Goal: Task Accomplishment & Management: Manage account settings

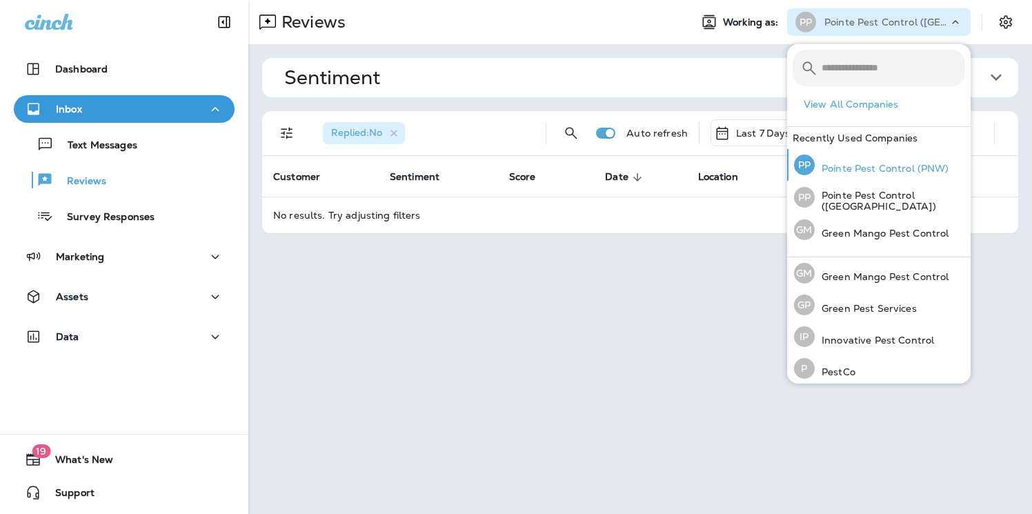
click at [914, 175] on div "PP Pointe Pest Control (PNW)" at bounding box center [872, 165] width 166 height 32
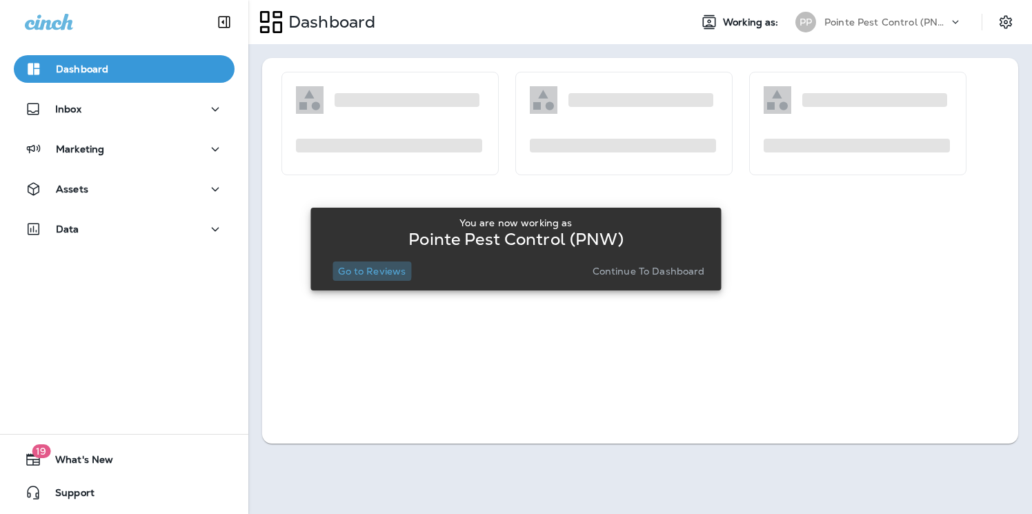
click at [373, 267] on p "Go to Reviews" at bounding box center [372, 271] width 68 height 11
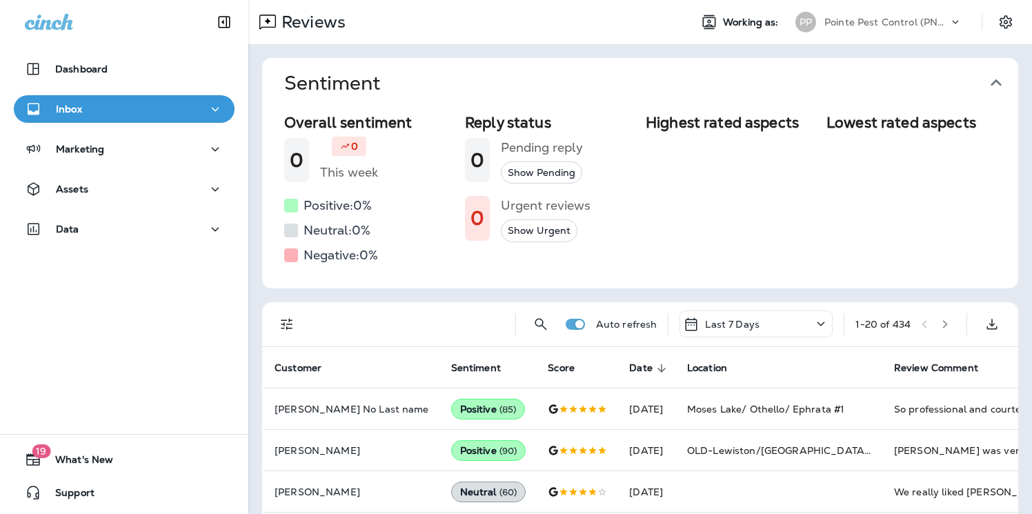
click at [999, 80] on icon "button" at bounding box center [996, 83] width 22 height 22
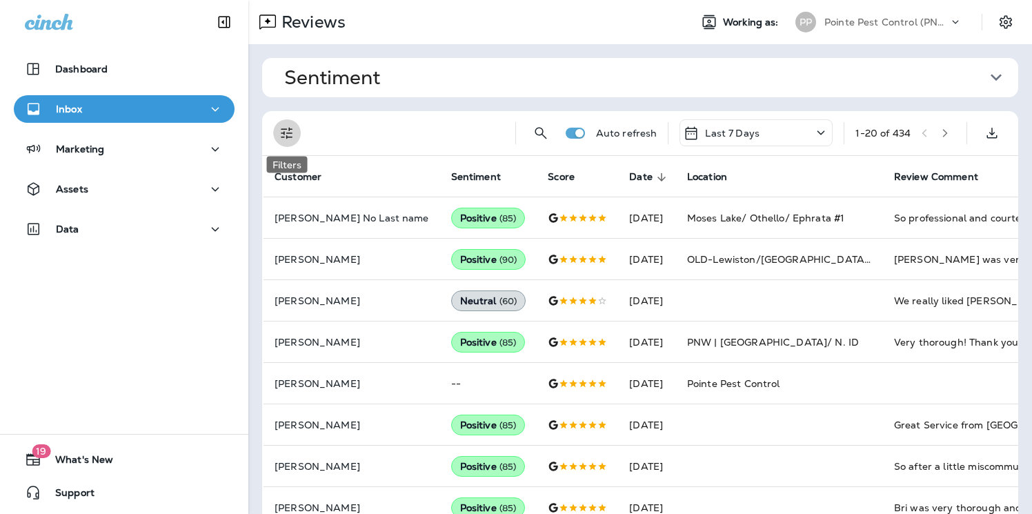
click at [281, 134] on icon "Filters" at bounding box center [287, 133] width 17 height 17
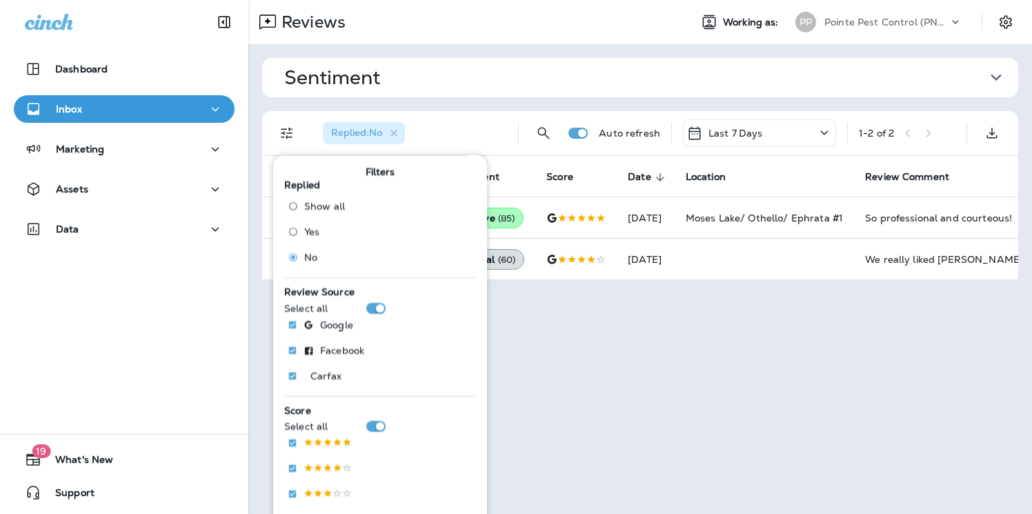
click at [484, 119] on div "Replied : No" at bounding box center [409, 133] width 195 height 44
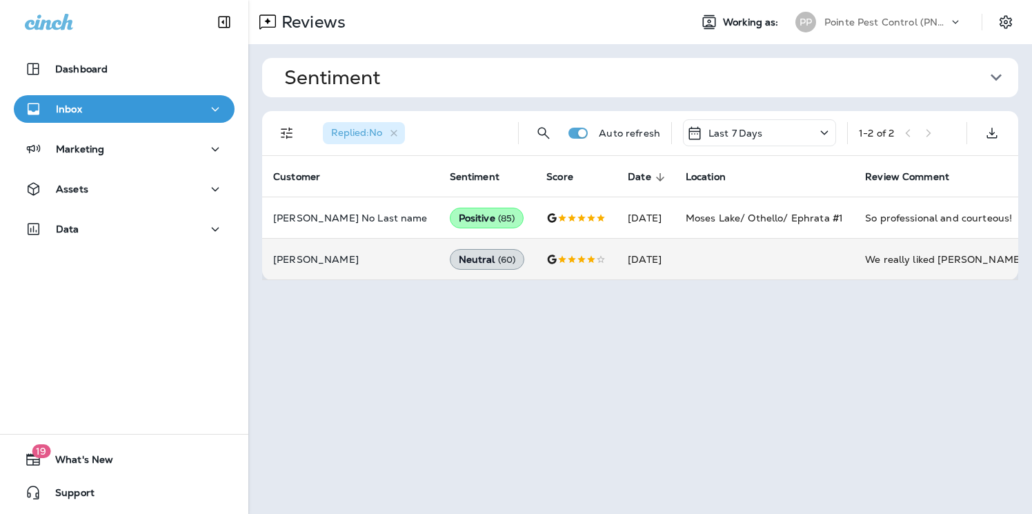
click at [726, 264] on td at bounding box center [764, 259] width 179 height 41
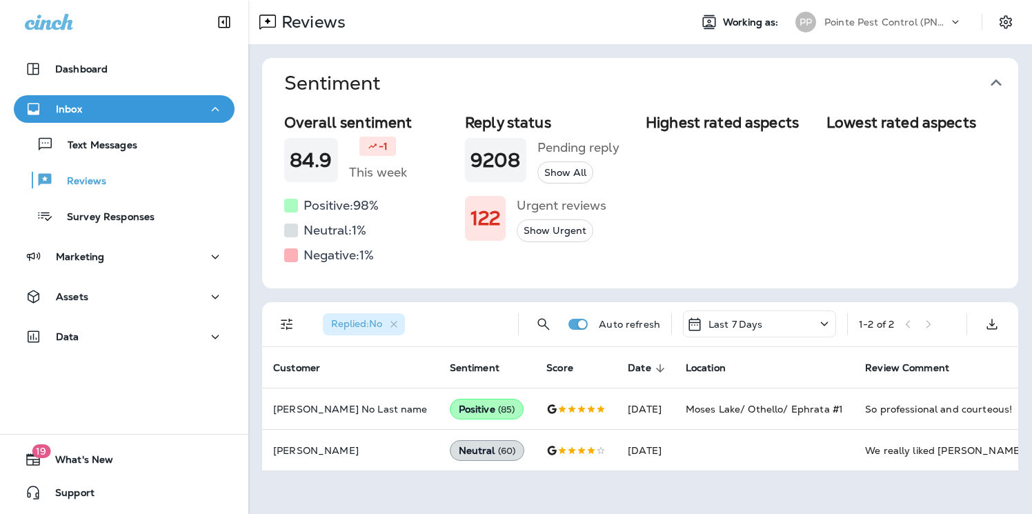
click at [999, 80] on icon "button" at bounding box center [996, 83] width 22 height 22
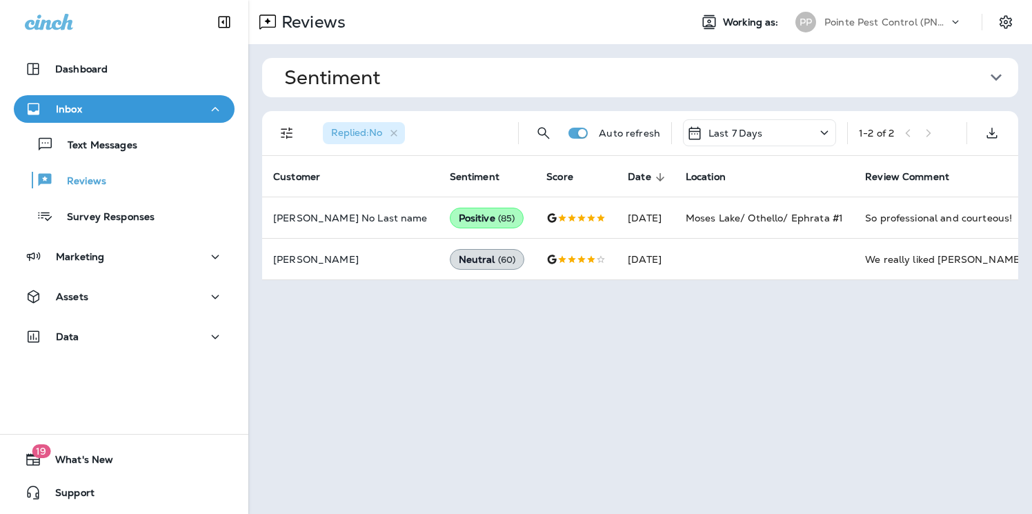
click at [909, 14] on div "Pointe Pest Control (PNW)" at bounding box center [887, 22] width 124 height 21
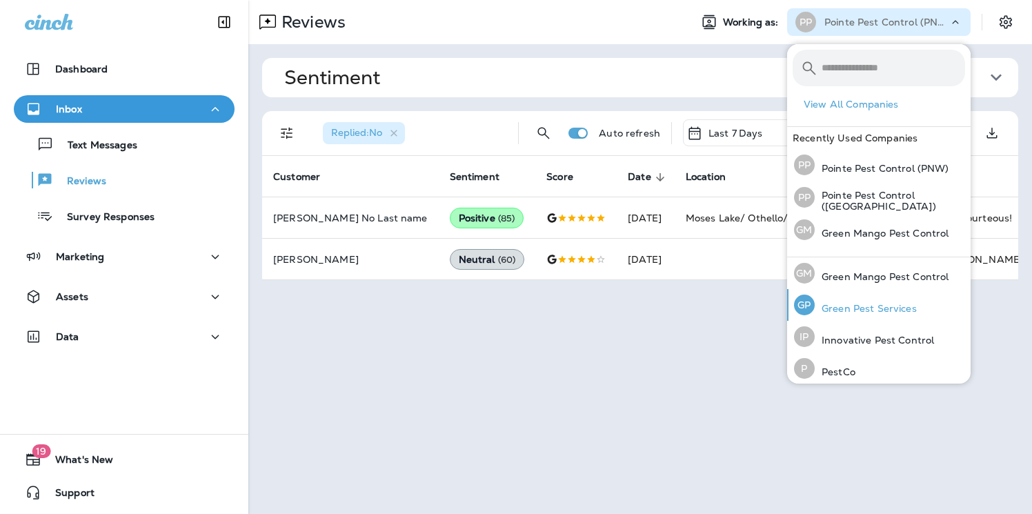
click at [881, 303] on p "Green Pest Services" at bounding box center [866, 308] width 102 height 11
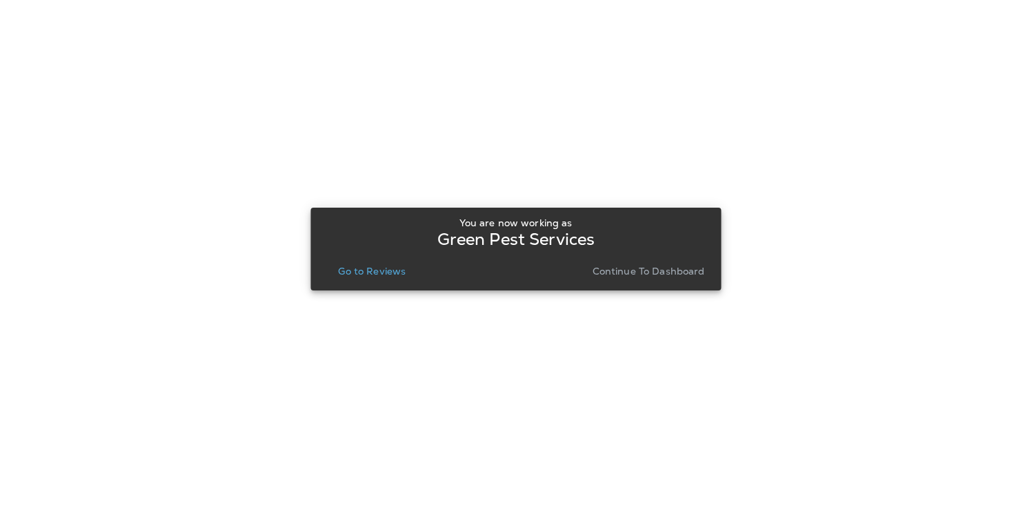
click at [369, 269] on p "Go to Reviews" at bounding box center [372, 271] width 68 height 11
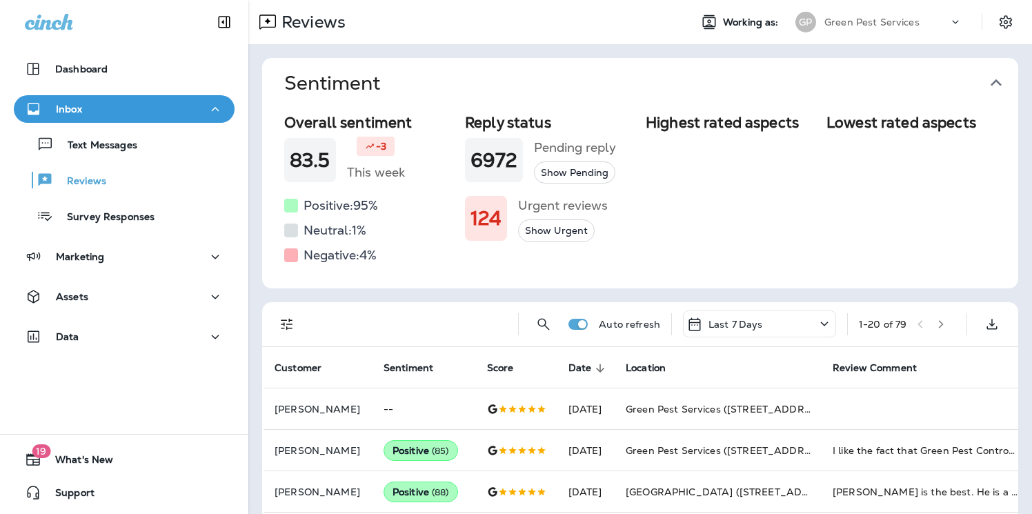
click at [996, 78] on icon "button" at bounding box center [996, 83] width 22 height 22
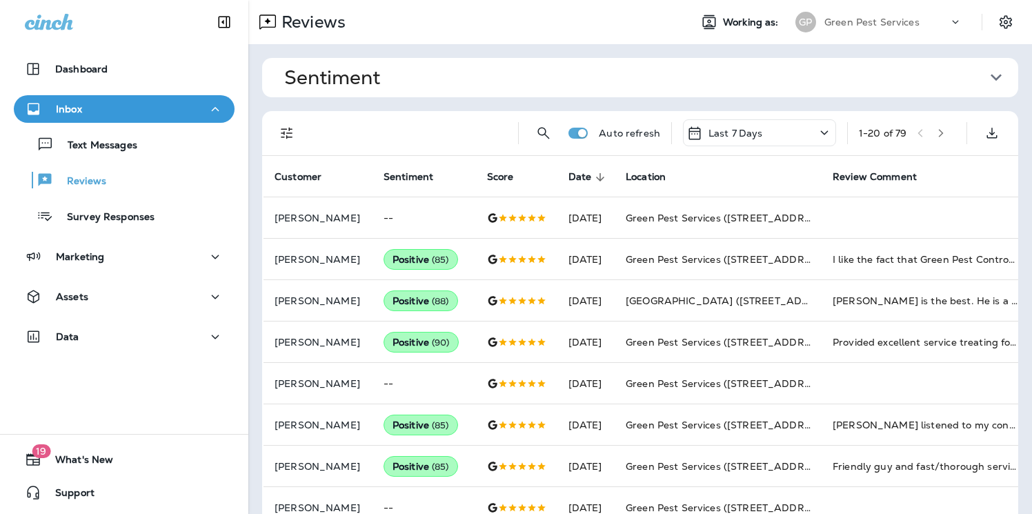
click at [945, 24] on div "Green Pest Services" at bounding box center [887, 22] width 124 height 21
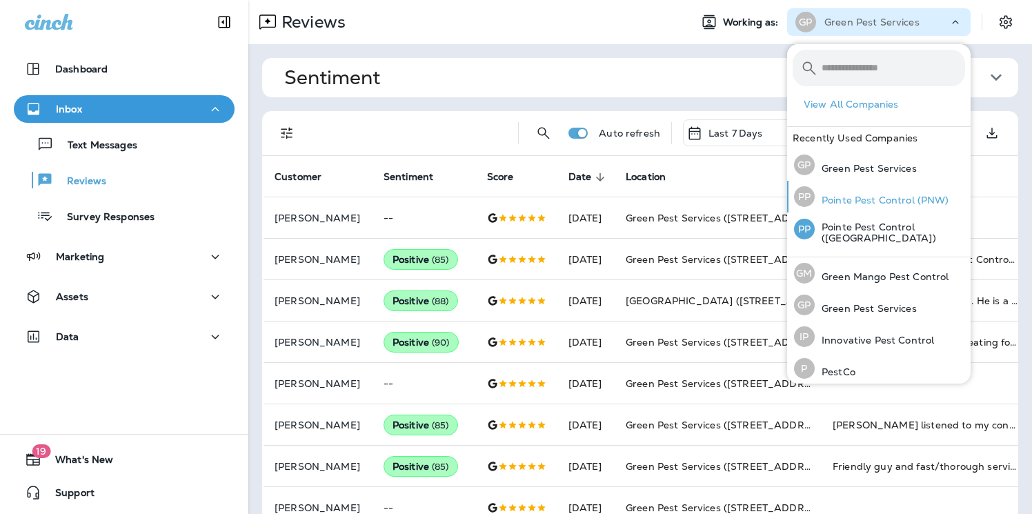
click at [909, 204] on p "Pointe Pest Control (PNW)" at bounding box center [882, 200] width 135 height 11
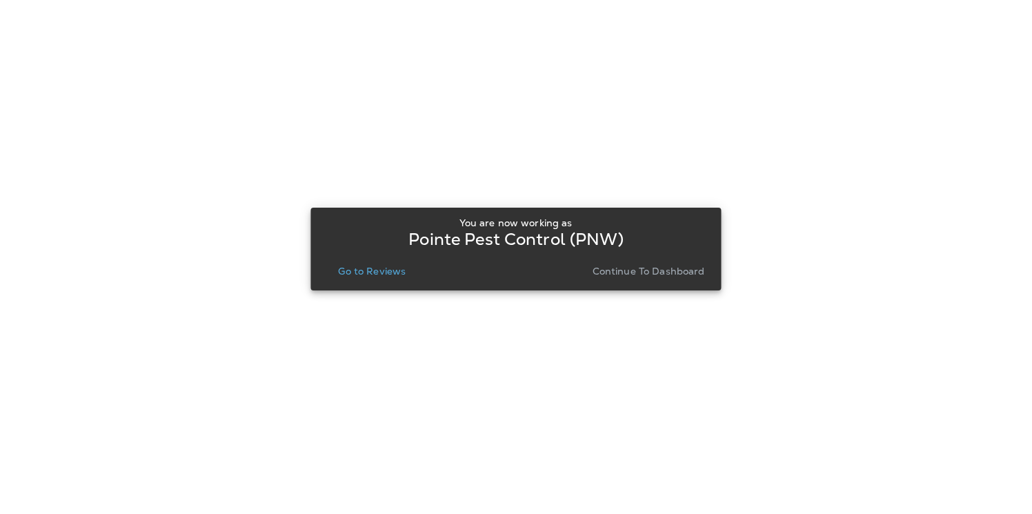
click at [389, 262] on button "Go to Reviews" at bounding box center [372, 271] width 79 height 19
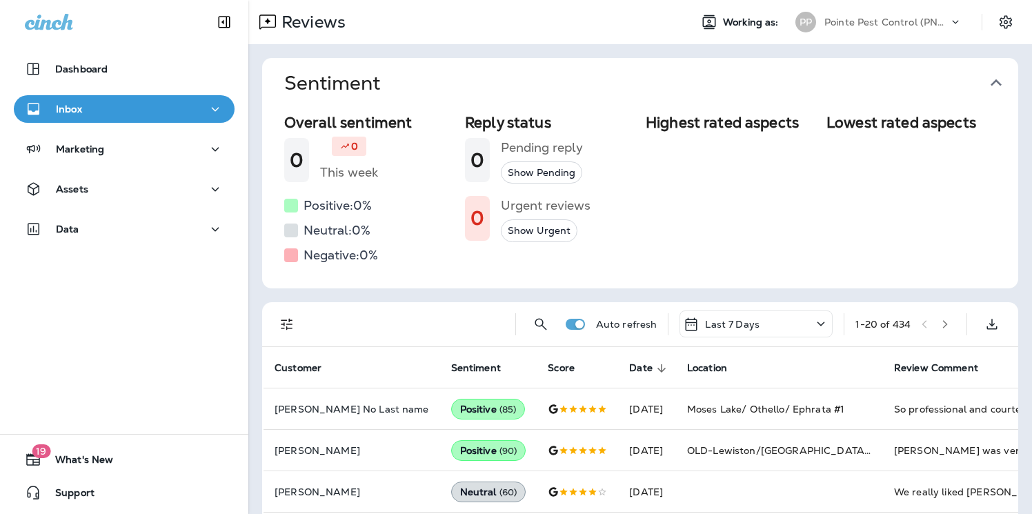
click at [1000, 79] on icon "button" at bounding box center [996, 83] width 22 height 22
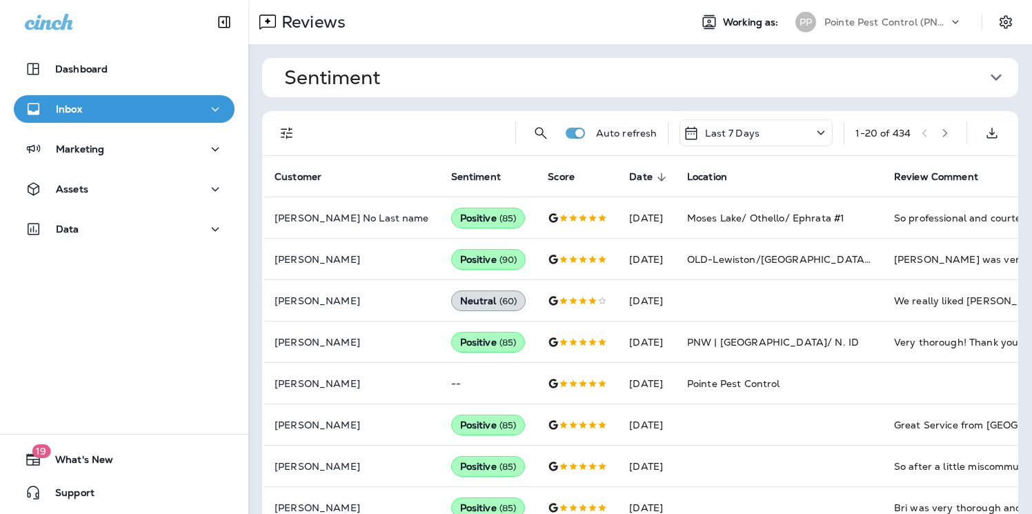
click at [293, 134] on icon "Filters" at bounding box center [287, 133] width 17 height 17
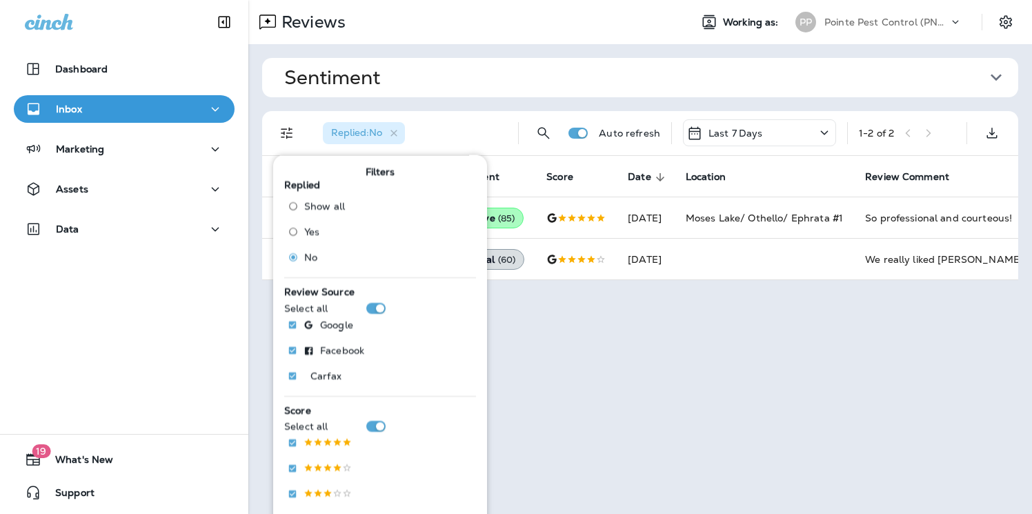
click at [480, 106] on div "Sentiment Overall sentiment 84.9 -1 This week Positive: 98 % Neutral: 1 % Negat…" at bounding box center [640, 169] width 784 height 250
